Goal: Task Accomplishment & Management: Complete application form

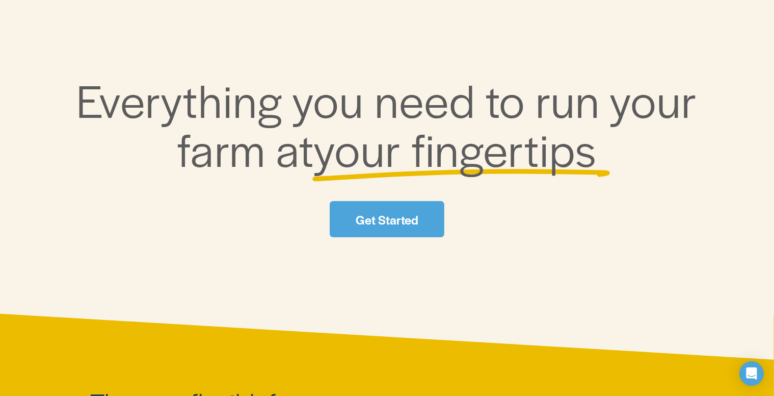
click at [343, 208] on link "Get Started" at bounding box center [387, 219] width 114 height 36
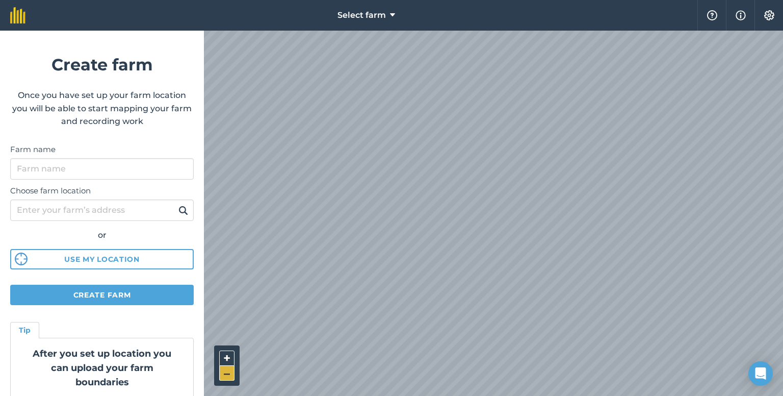
click at [229, 374] on button "–" at bounding box center [226, 372] width 15 height 15
click at [228, 358] on button "+" at bounding box center [226, 357] width 15 height 15
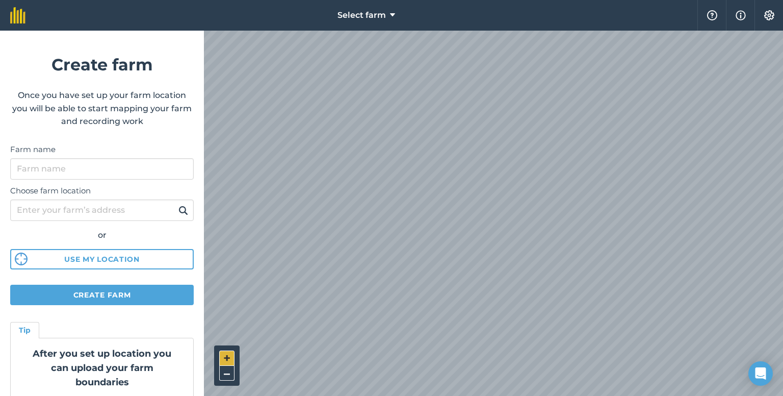
click at [228, 358] on button "+" at bounding box center [226, 357] width 15 height 15
click at [228, 372] on button "–" at bounding box center [226, 372] width 15 height 15
click at [227, 371] on button "–" at bounding box center [226, 372] width 15 height 15
click at [219, 355] on button "+" at bounding box center [226, 357] width 15 height 15
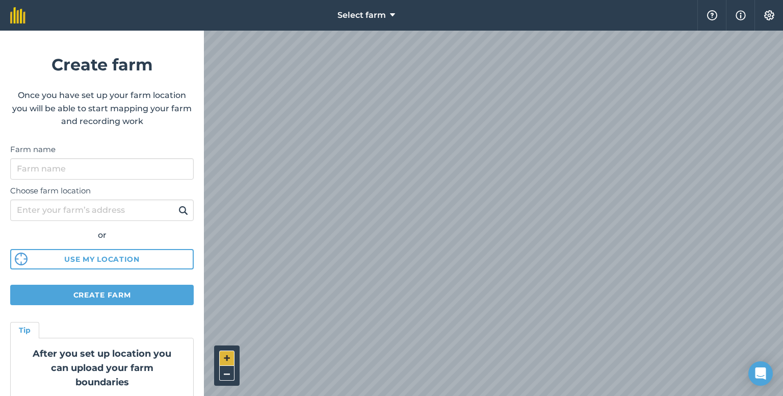
click at [219, 355] on button "+" at bounding box center [226, 357] width 15 height 15
click at [575, 395] on html "Select farm Help Info Settings Create farm Once you have set up your farm locat…" at bounding box center [391, 198] width 783 height 396
click at [217, 375] on div "+ –" at bounding box center [226, 365] width 25 height 40
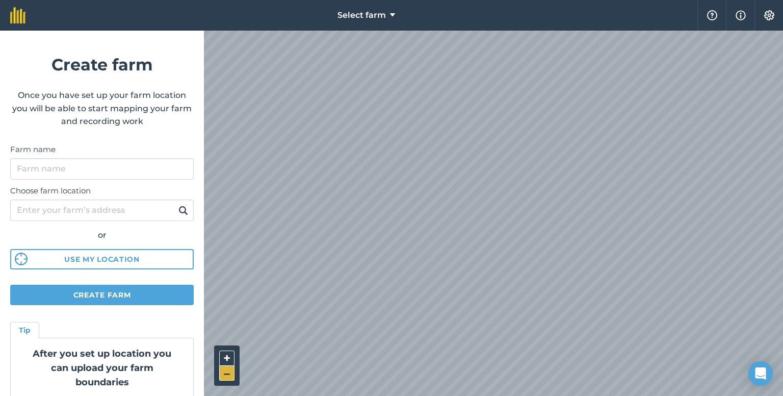
click at [226, 376] on button "–" at bounding box center [226, 372] width 15 height 15
click at [148, 294] on button "Create farm" at bounding box center [102, 294] width 184 height 20
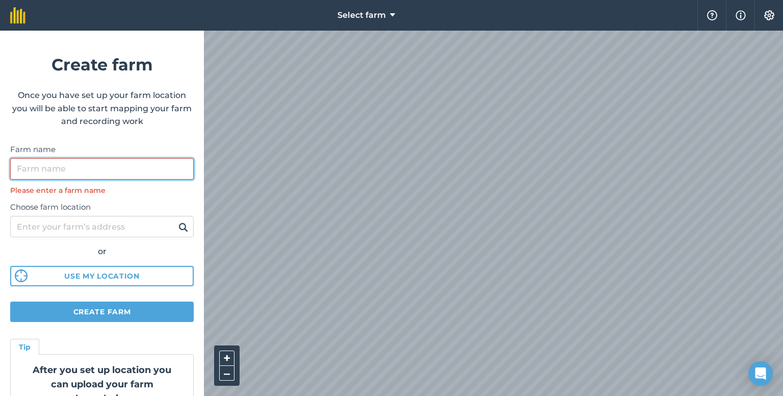
click at [116, 172] on input "Farm name" at bounding box center [102, 168] width 184 height 21
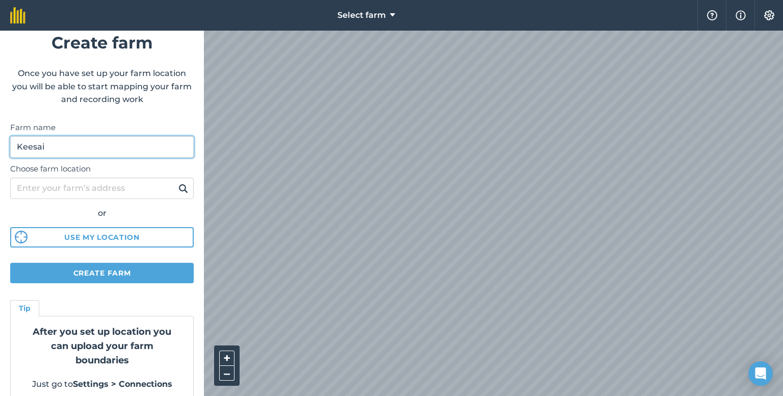
scroll to position [34, 0]
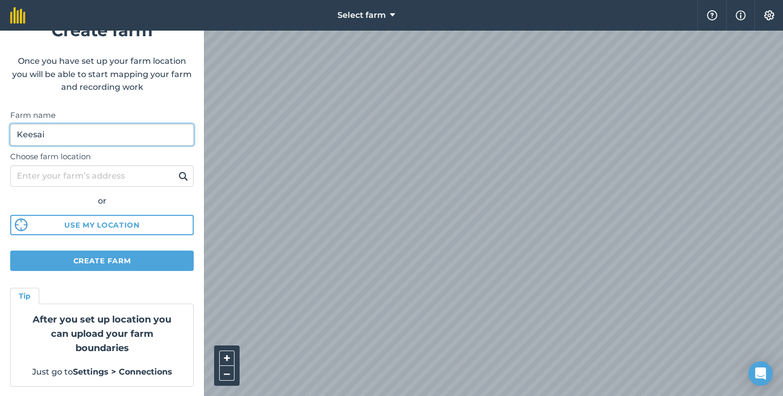
type input "Keesai"
click at [178, 175] on img at bounding box center [183, 176] width 10 height 12
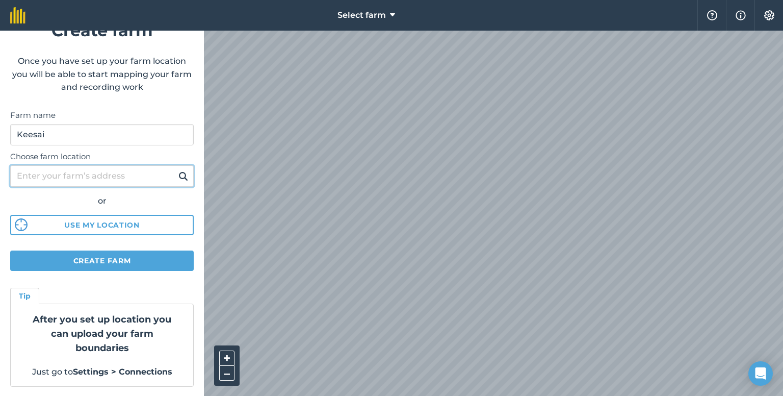
click at [100, 175] on input "Choose farm location" at bounding box center [102, 175] width 184 height 21
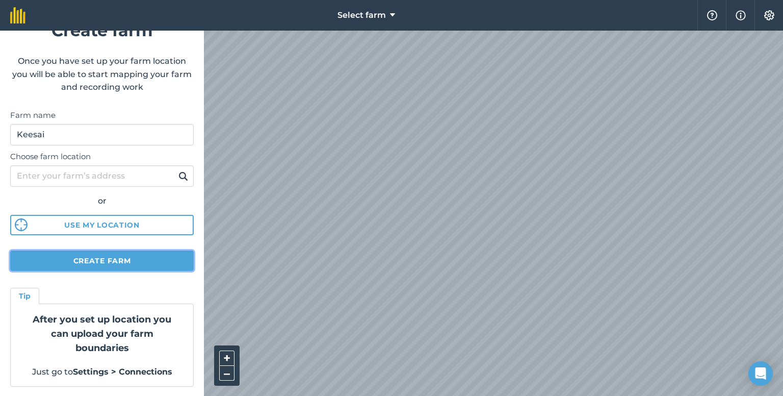
click at [125, 255] on button "Create farm" at bounding box center [102, 260] width 184 height 20
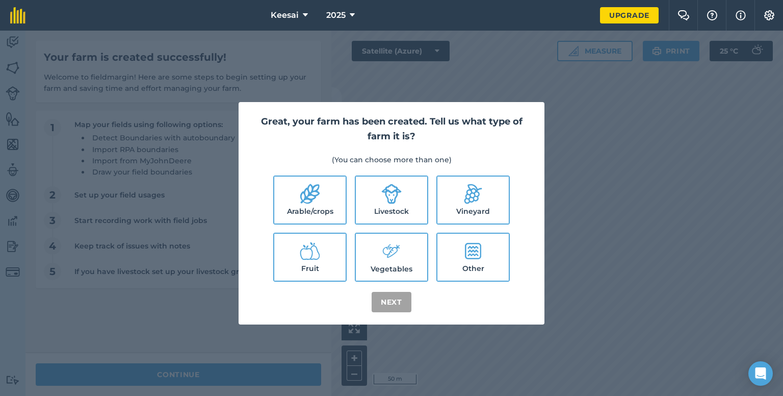
click at [334, 262] on label "Fruit" at bounding box center [309, 256] width 71 height 47
checkbox input "true"
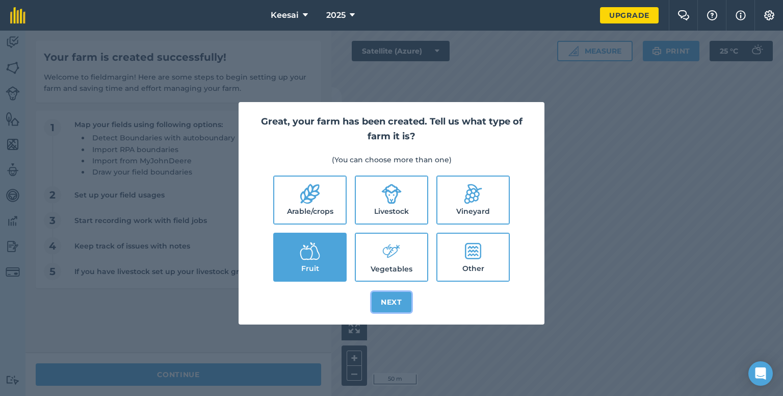
drag, startPoint x: 390, startPoint y: 300, endPoint x: 376, endPoint y: 319, distance: 24.4
click at [391, 300] on button "Next" at bounding box center [392, 302] width 40 height 20
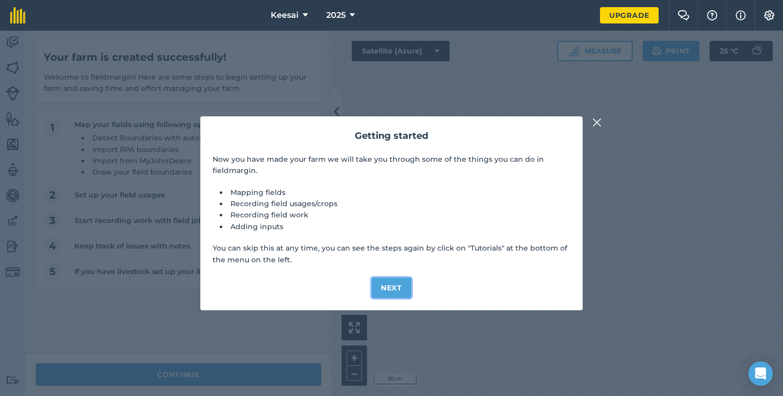
click at [403, 289] on button "Next" at bounding box center [392, 287] width 40 height 20
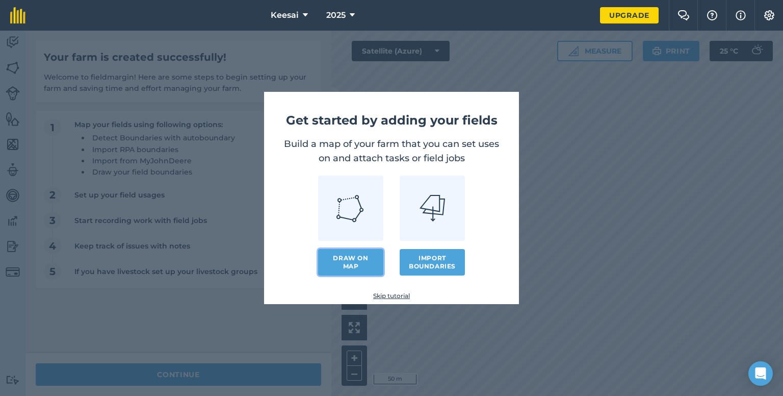
click at [362, 267] on link "Draw on map" at bounding box center [350, 262] width 65 height 27
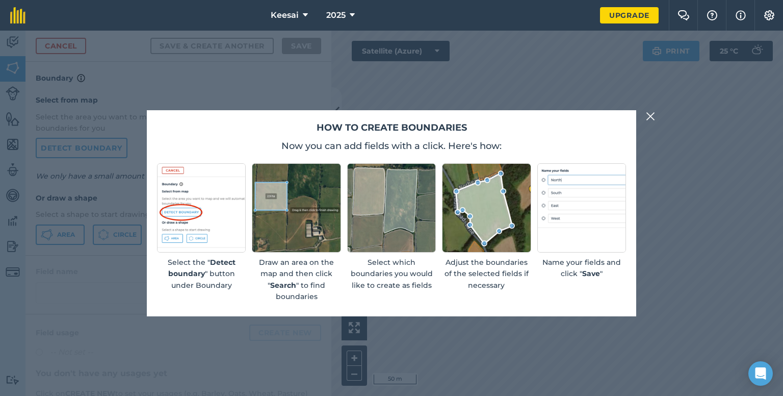
click at [649, 114] on img at bounding box center [650, 116] width 9 height 12
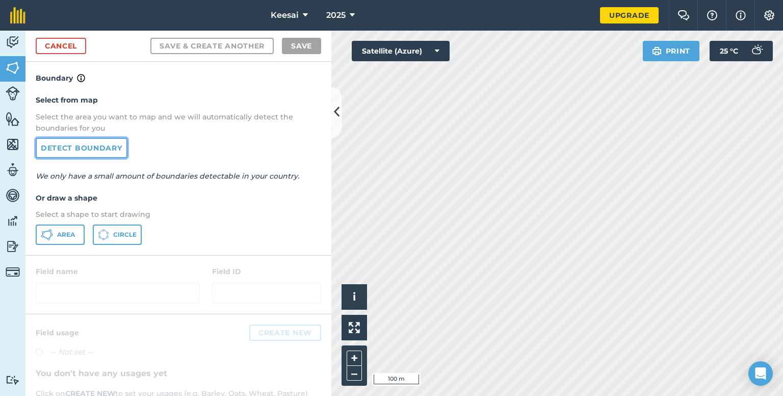
click at [92, 144] on link "Detect boundary" at bounding box center [82, 148] width 92 height 20
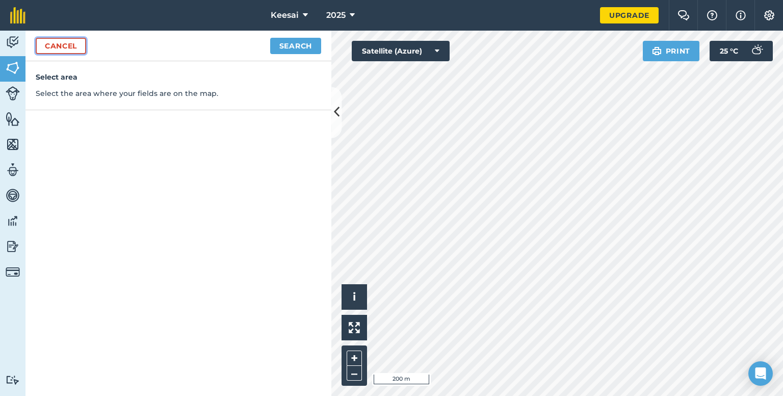
drag, startPoint x: 544, startPoint y: 278, endPoint x: 65, endPoint y: 48, distance: 531.5
click at [65, 48] on link "Cancel" at bounding box center [61, 46] width 50 height 16
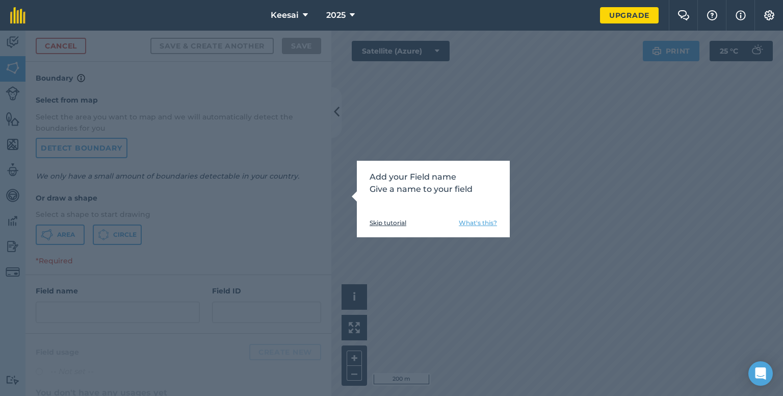
click at [555, 155] on div "Add your Field name Give a name to your field Skip tutorial What's this?" at bounding box center [391, 213] width 783 height 365
drag, startPoint x: 320, startPoint y: 103, endPoint x: 365, endPoint y: 180, distance: 89.3
click at [323, 107] on div "Add your Field name Give a name to your field Skip tutorial What's this?" at bounding box center [391, 213] width 783 height 365
click at [389, 221] on link "Skip tutorial" at bounding box center [388, 223] width 37 height 8
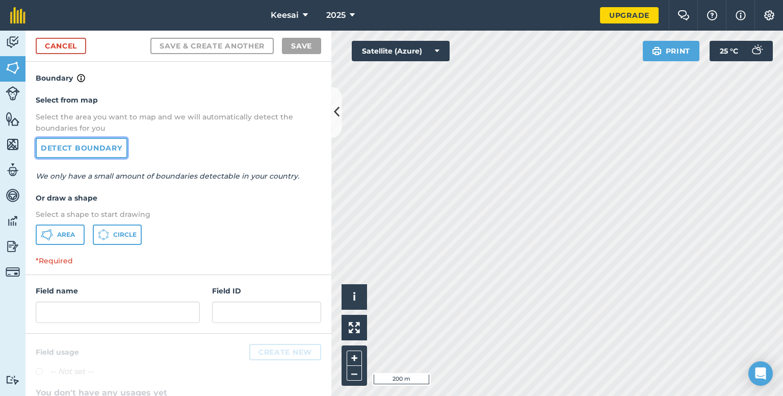
click at [82, 154] on link "Detect boundary" at bounding box center [82, 148] width 92 height 20
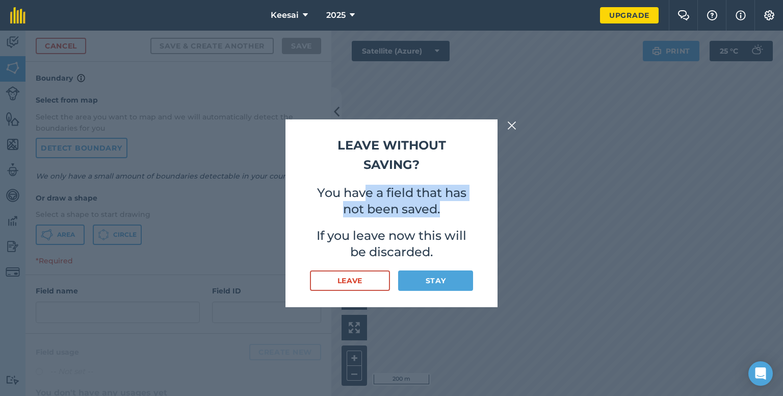
drag, startPoint x: 367, startPoint y: 190, endPoint x: 459, endPoint y: 202, distance: 93.0
click at [459, 202] on p "You have a field that has not been saved." at bounding box center [391, 201] width 163 height 33
drag, startPoint x: 438, startPoint y: 207, endPoint x: 365, endPoint y: 202, distance: 73.0
click at [437, 206] on p "You have a field that has not been saved." at bounding box center [391, 201] width 163 height 33
drag, startPoint x: 349, startPoint y: 198, endPoint x: 425, endPoint y: 219, distance: 79.3
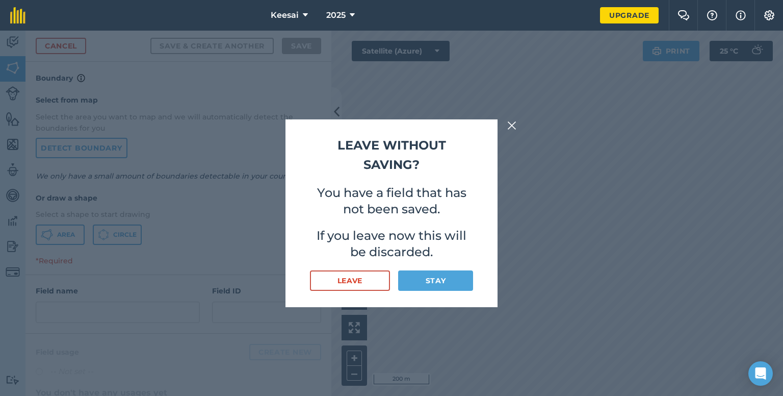
click at [373, 201] on p "You have a field that has not been saved." at bounding box center [391, 201] width 163 height 33
drag, startPoint x: 362, startPoint y: 242, endPoint x: 387, endPoint y: 275, distance: 41.4
click at [370, 245] on p "If you leave now this will be discarded." at bounding box center [391, 243] width 163 height 33
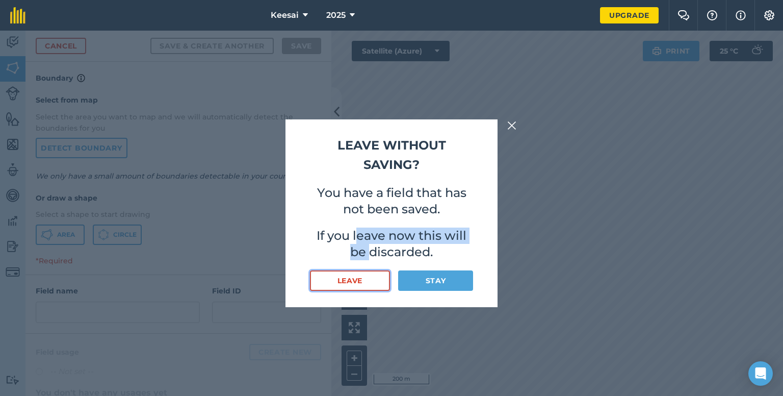
click at [355, 283] on button "Leave" at bounding box center [350, 280] width 80 height 20
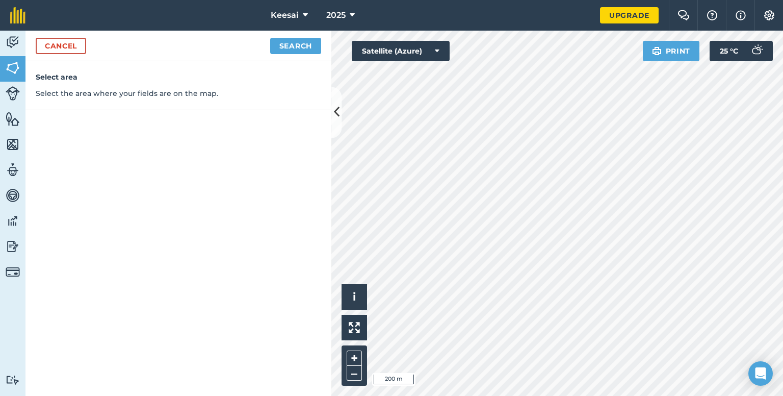
click at [232, 104] on div "Select area Select the area where your fields are on the map." at bounding box center [178, 85] width 306 height 49
click at [252, 82] on h4 "Select area" at bounding box center [178, 76] width 285 height 11
click at [273, 36] on div "Cancel Search" at bounding box center [178, 46] width 306 height 31
click at [281, 41] on button "Search" at bounding box center [295, 46] width 51 height 16
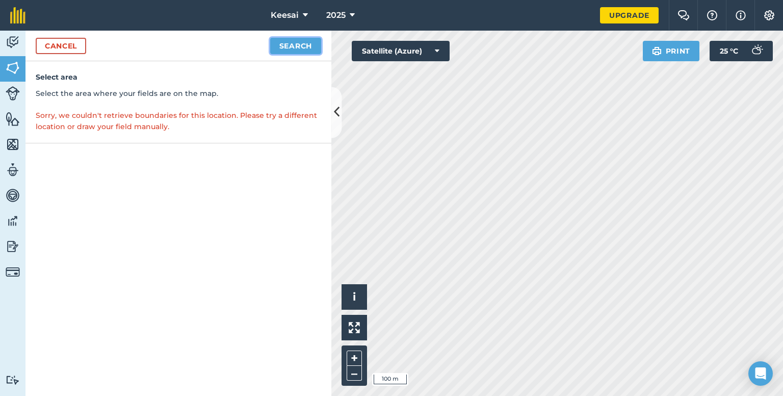
click at [298, 46] on button "Search" at bounding box center [295, 46] width 51 height 16
click at [431, 46] on button "Satellite (Azure)" at bounding box center [401, 51] width 98 height 20
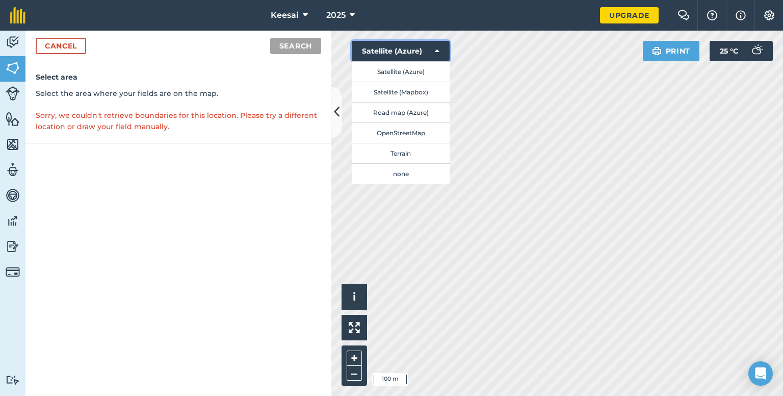
click at [431, 46] on button "Satellite (Azure)" at bounding box center [401, 51] width 98 height 20
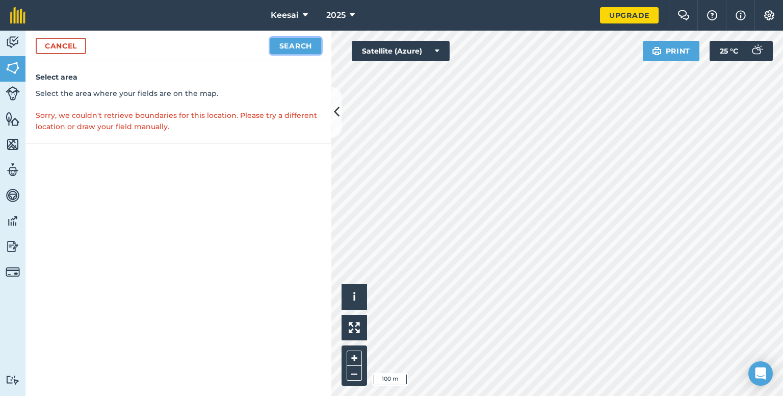
click at [297, 47] on button "Search" at bounding box center [295, 46] width 51 height 16
click at [75, 47] on link "Cancel" at bounding box center [61, 46] width 50 height 16
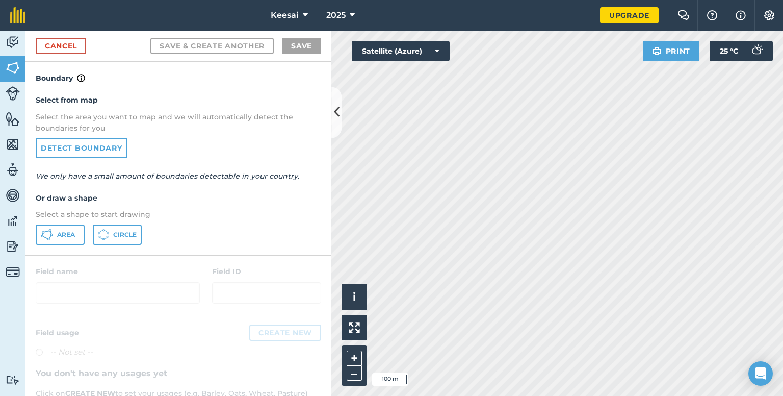
drag, startPoint x: 106, startPoint y: 199, endPoint x: 128, endPoint y: 199, distance: 22.4
click at [128, 199] on h4 "Or draw a shape" at bounding box center [178, 197] width 285 height 11
click at [63, 234] on span "Area" at bounding box center [66, 234] width 18 height 8
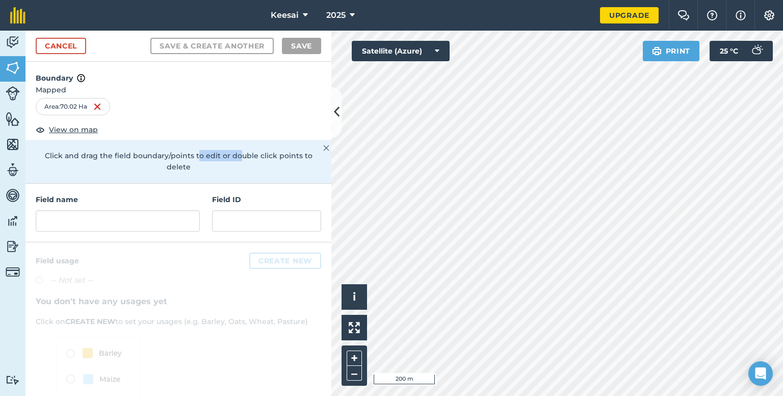
drag, startPoint x: 194, startPoint y: 151, endPoint x: 237, endPoint y: 154, distance: 42.9
click at [237, 154] on p "Click and drag the field boundary/points to edit or double click points to dele…" at bounding box center [178, 161] width 285 height 23
click at [625, 395] on html "Keesai 2025 Upgrade Farm Chat Help Info Settings Map printing is not available …" at bounding box center [391, 198] width 783 height 396
click at [323, 146] on img at bounding box center [326, 148] width 6 height 12
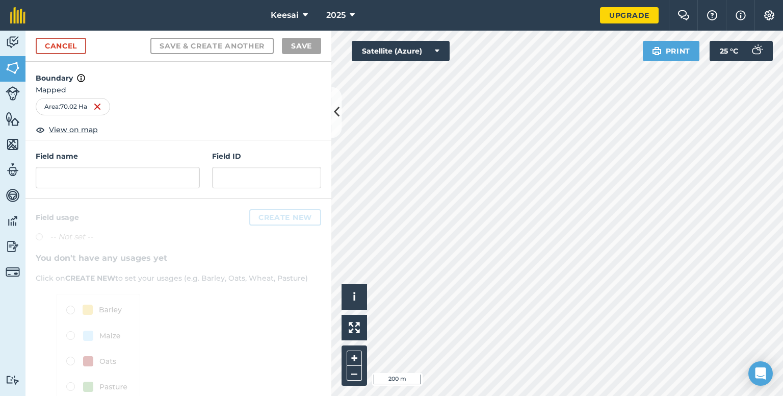
drag, startPoint x: 264, startPoint y: 111, endPoint x: 133, endPoint y: 100, distance: 130.9
click at [263, 111] on div "Area : 70.02 Ha" at bounding box center [178, 106] width 285 height 17
click at [13, 88] on img at bounding box center [13, 93] width 14 height 14
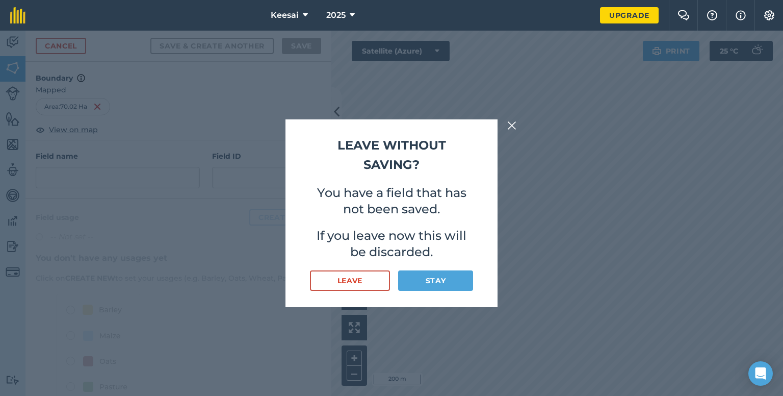
click at [506, 126] on button at bounding box center [512, 125] width 12 height 12
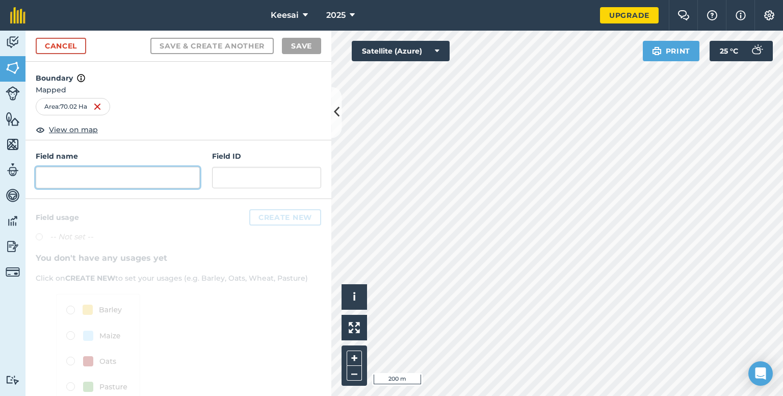
click at [134, 180] on input "text" at bounding box center [118, 177] width 164 height 21
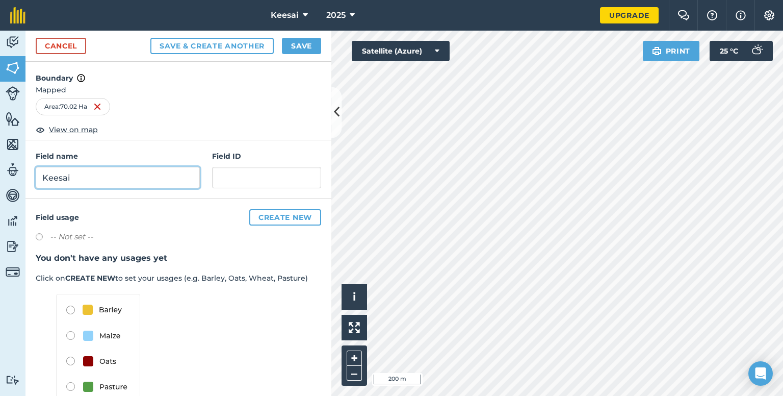
type input "Keesai"
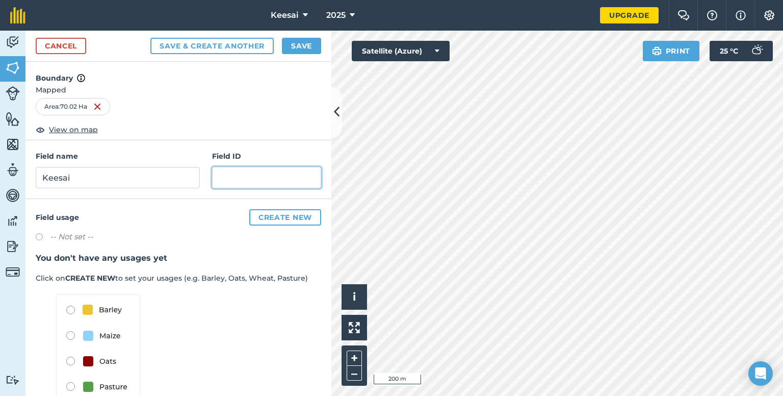
click at [233, 169] on input "text" at bounding box center [266, 177] width 109 height 21
type input "1"
drag, startPoint x: 233, startPoint y: 121, endPoint x: 267, endPoint y: 243, distance: 126.4
click at [233, 121] on div "Boundary Mapped Area : 70.02 Ha View on map" at bounding box center [178, 101] width 306 height 79
click at [45, 233] on label at bounding box center [43, 238] width 14 height 10
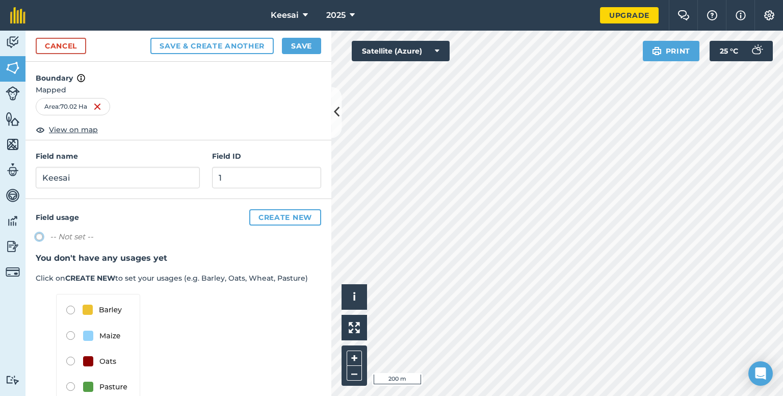
radio input "true"
click at [176, 243] on div "-- Not set --" at bounding box center [178, 237] width 285 height 15
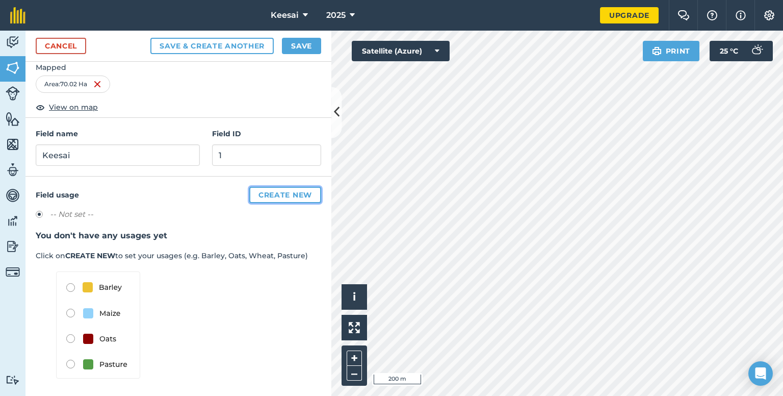
click at [264, 197] on button "Create new" at bounding box center [285, 195] width 72 height 16
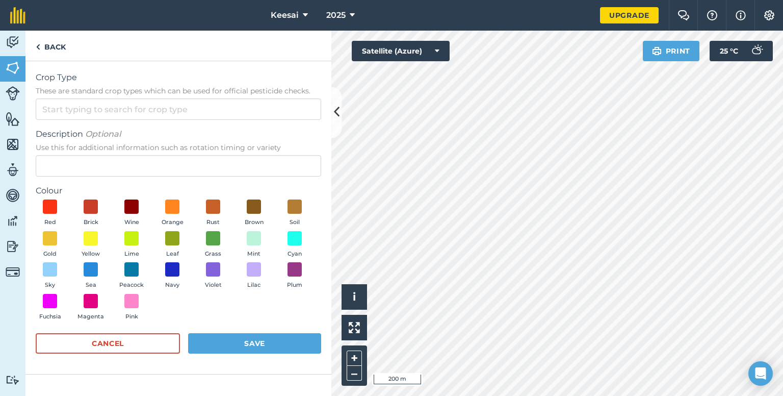
click at [90, 97] on div "Crop Type These are standard crop types which can be used for official pesticid…" at bounding box center [178, 95] width 285 height 48
click at [182, 95] on span "These are standard crop types which can be used for official pesticide checks." at bounding box center [178, 91] width 285 height 10
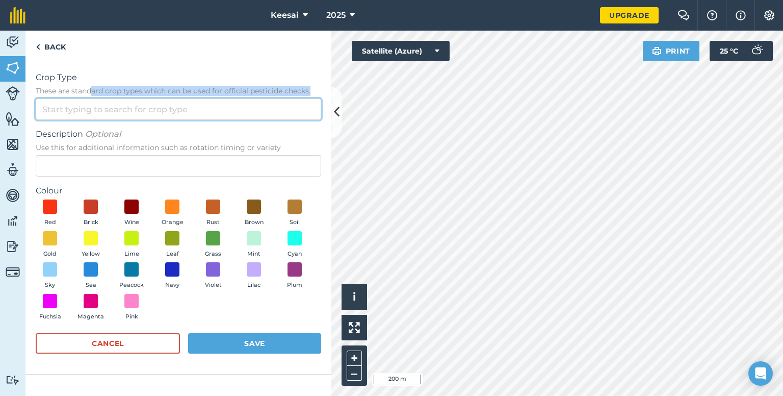
click at [182, 98] on input "Crop Type These are standard crop types which can be used for official pesticid…" at bounding box center [178, 108] width 285 height 21
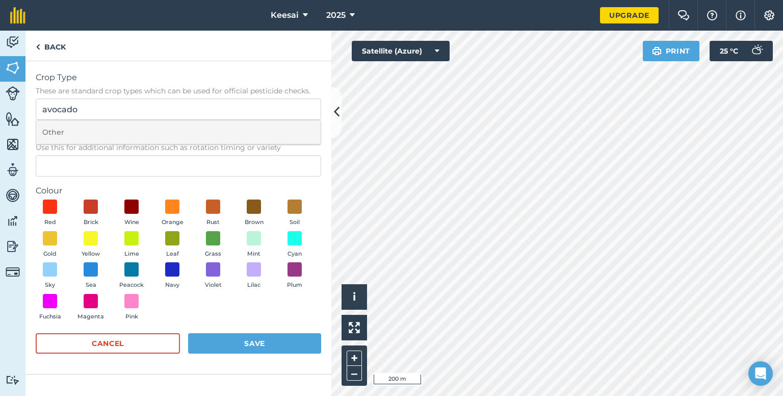
click at [60, 134] on li "Other" at bounding box center [178, 132] width 284 height 24
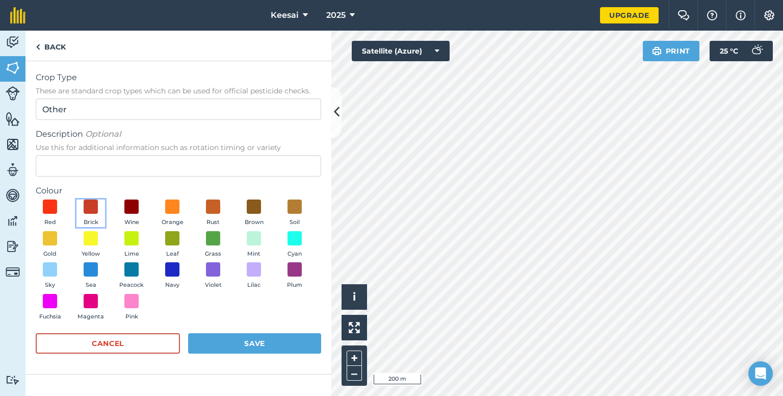
click at [82, 214] on button "Brick" at bounding box center [90, 213] width 29 height 28
click at [290, 330] on form "Crop Type These are standard crop types which can be used for official pesticid…" at bounding box center [178, 217] width 285 height 292
click at [284, 359] on div "Cancel Save" at bounding box center [178, 348] width 285 height 31
click at [265, 349] on button "Save" at bounding box center [254, 343] width 133 height 20
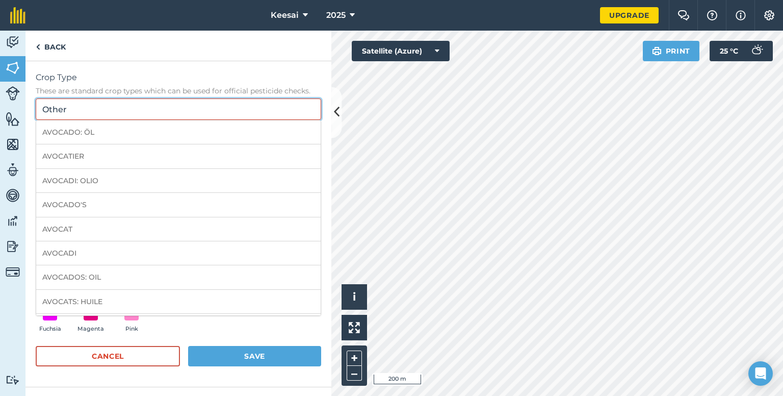
click at [108, 112] on input "Other" at bounding box center [178, 108] width 285 height 21
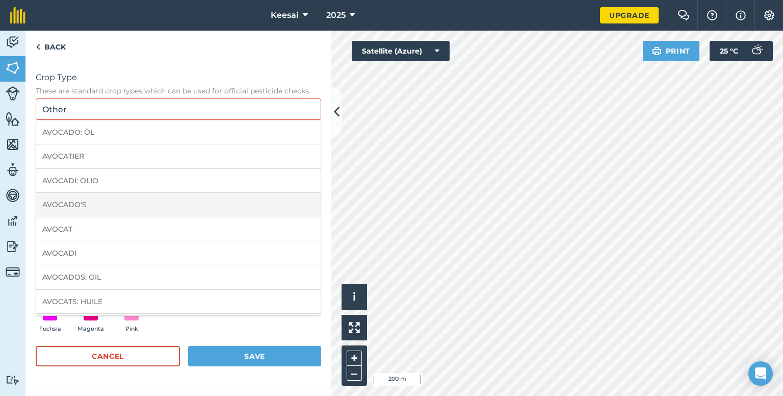
click at [76, 200] on li "AVOCADO'S" at bounding box center [178, 205] width 284 height 24
type input "AVOCADO'S"
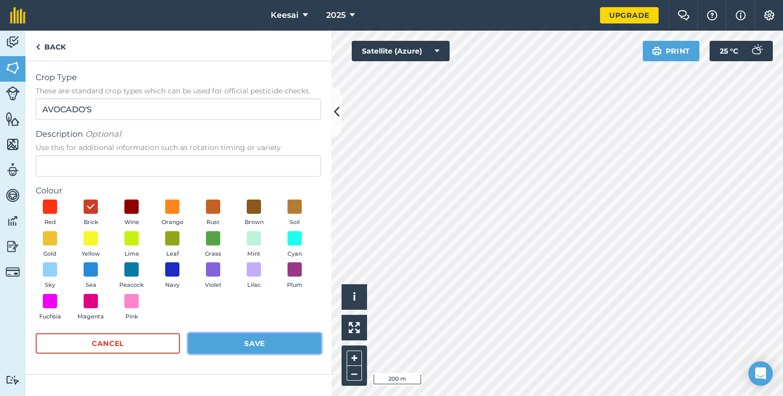
click at [258, 344] on button "Save" at bounding box center [254, 343] width 133 height 20
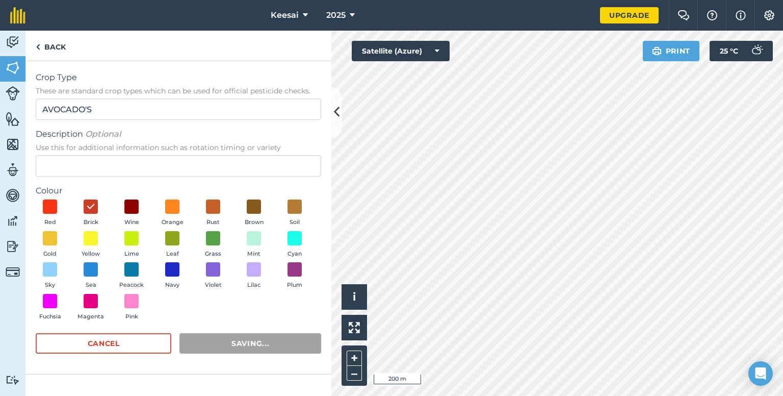
radio input "false"
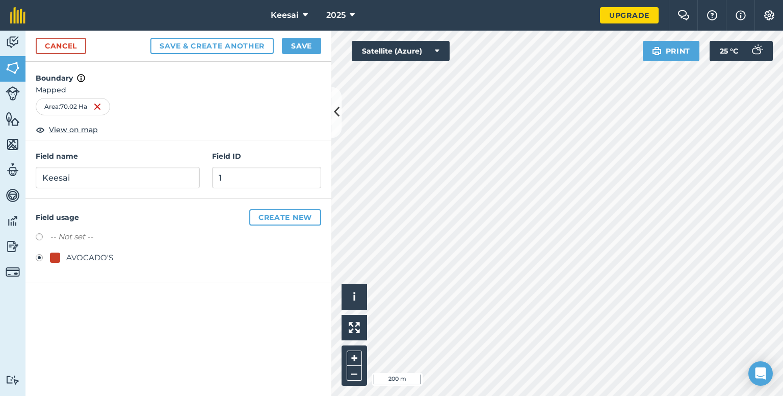
scroll to position [0, 0]
click at [302, 41] on button "Save" at bounding box center [301, 46] width 39 height 16
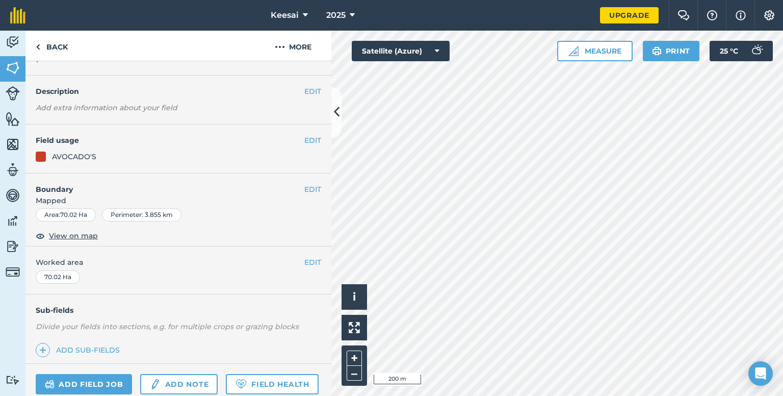
scroll to position [34, 0]
click at [9, 102] on link "Livestock" at bounding box center [12, 94] width 25 height 25
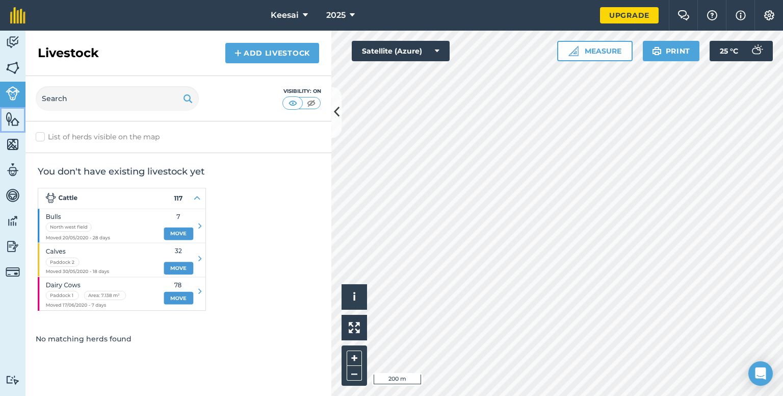
click at [14, 128] on link "Features" at bounding box center [12, 119] width 25 height 25
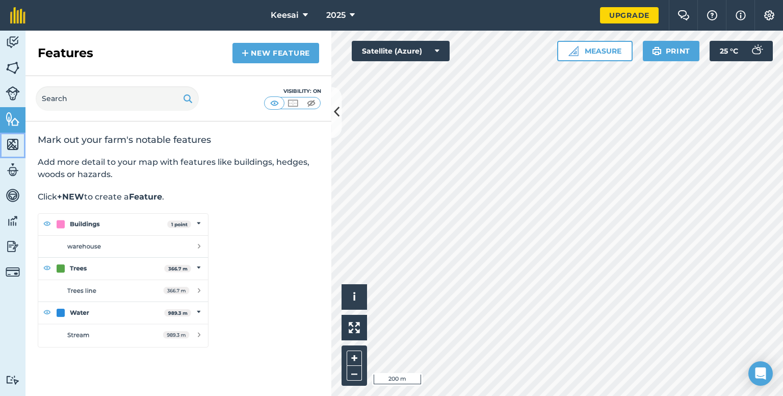
click at [16, 149] on img at bounding box center [13, 144] width 14 height 15
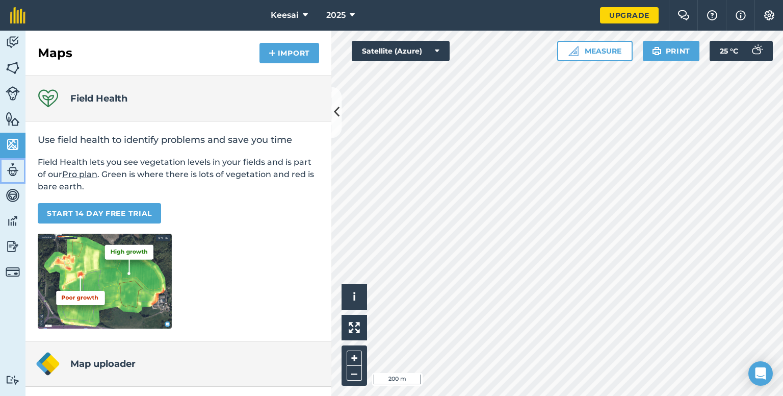
click at [16, 168] on img at bounding box center [13, 169] width 14 height 15
select select "MEMBER"
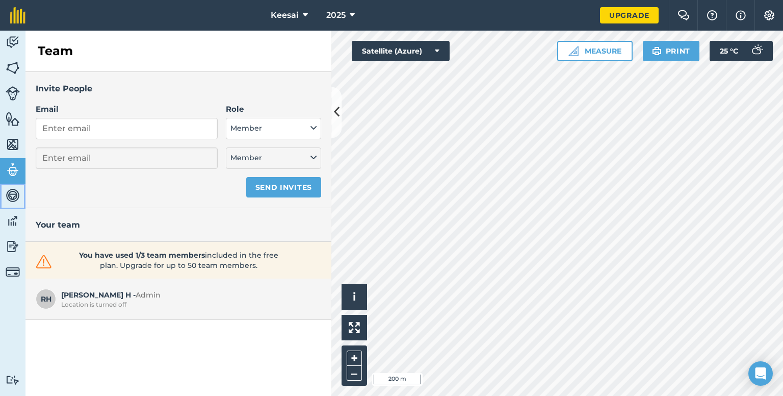
click at [12, 201] on img at bounding box center [13, 195] width 14 height 15
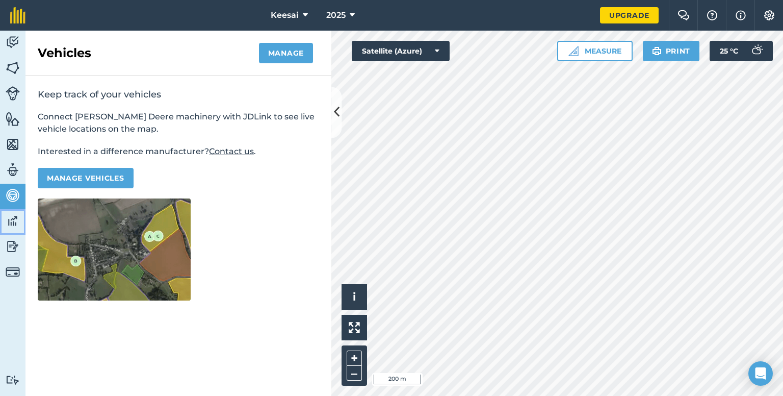
click at [8, 216] on img at bounding box center [13, 220] width 14 height 15
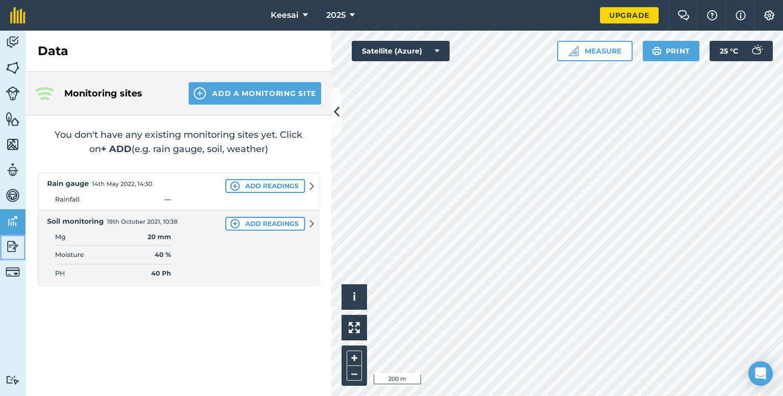
click at [12, 239] on img at bounding box center [13, 246] width 14 height 15
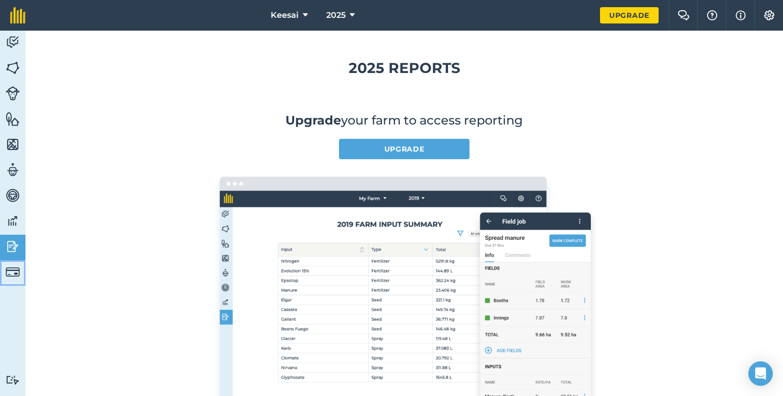
click at [10, 268] on img at bounding box center [13, 272] width 14 height 14
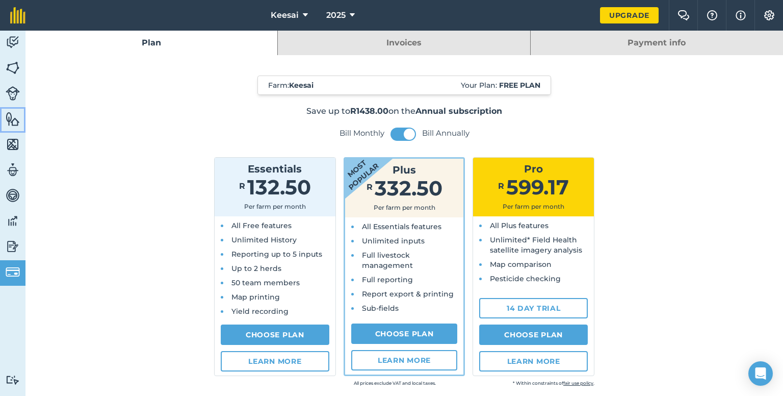
click at [8, 112] on img at bounding box center [13, 118] width 14 height 15
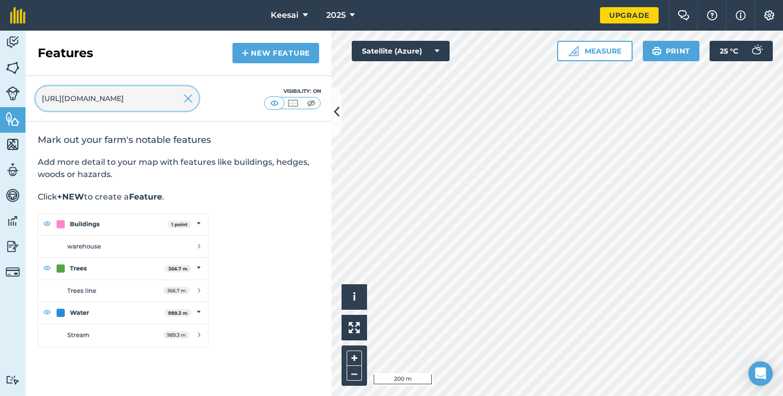
type input "[URL][DOMAIN_NAME]"
click at [192, 99] on img at bounding box center [188, 98] width 9 height 12
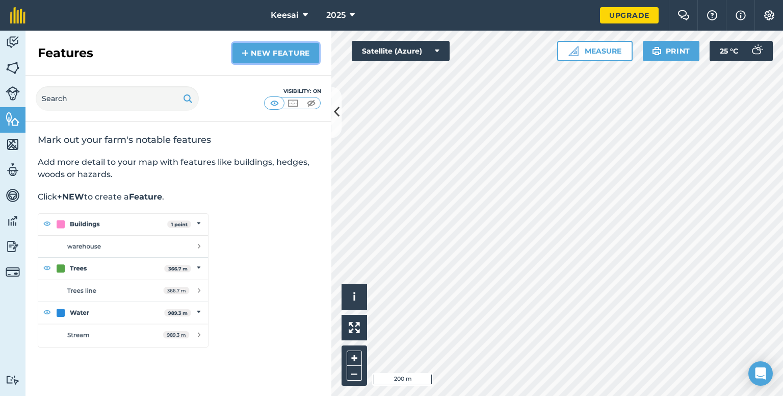
click at [261, 62] on link "New feature" at bounding box center [275, 53] width 87 height 20
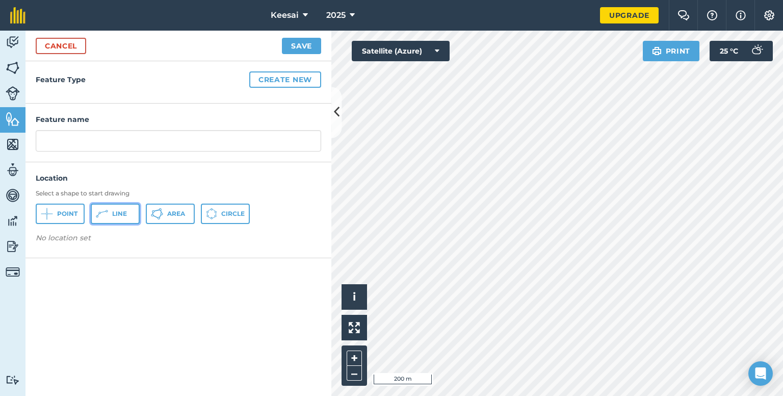
click at [113, 217] on button "Line" at bounding box center [115, 213] width 49 height 20
